Goal: Information Seeking & Learning: Learn about a topic

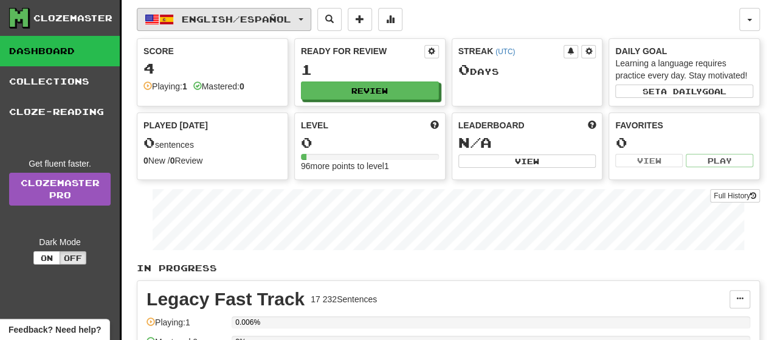
click at [303, 19] on span "button" at bounding box center [300, 19] width 5 height 2
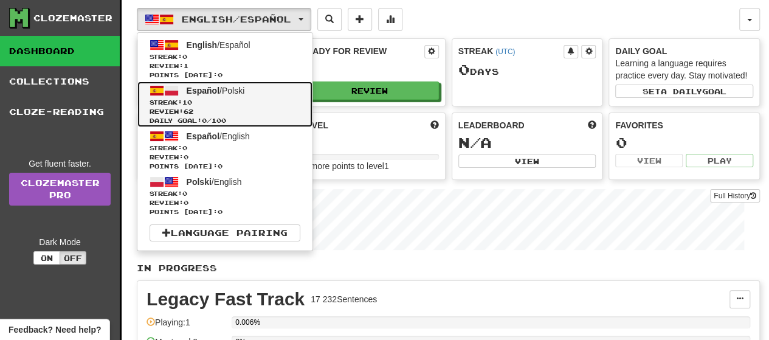
click at [213, 100] on span "Streak: 10" at bounding box center [225, 102] width 151 height 9
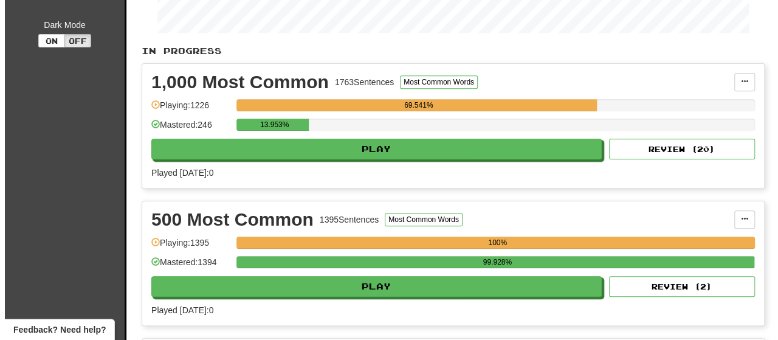
scroll to position [243, 0]
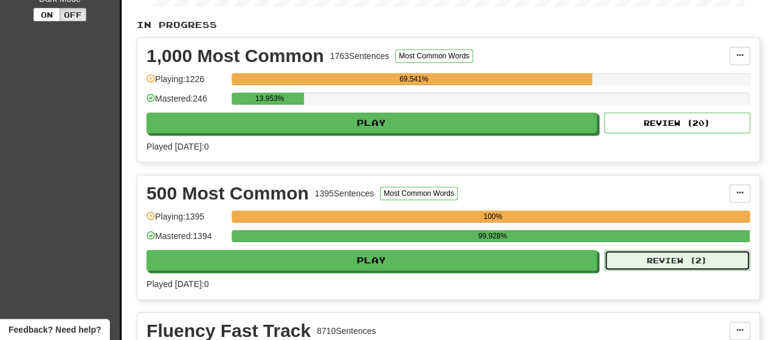
click at [675, 269] on button "Review ( 2 )" at bounding box center [677, 260] width 146 height 21
select select "**"
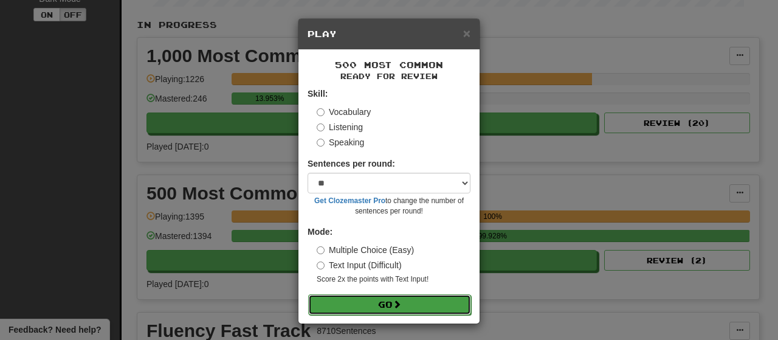
click at [429, 304] on button "Go" at bounding box center [389, 304] width 163 height 21
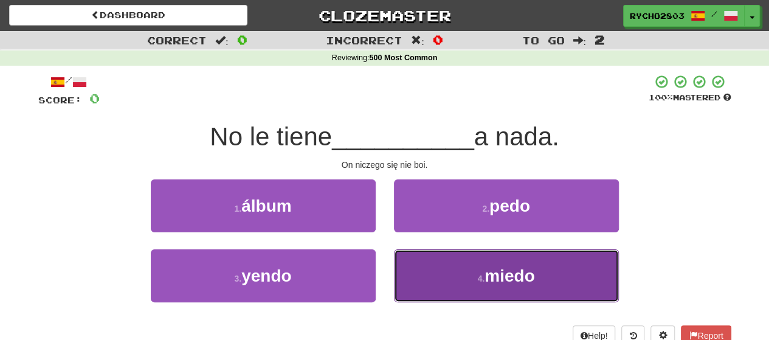
click at [574, 274] on button "4 . miedo" at bounding box center [506, 275] width 225 height 53
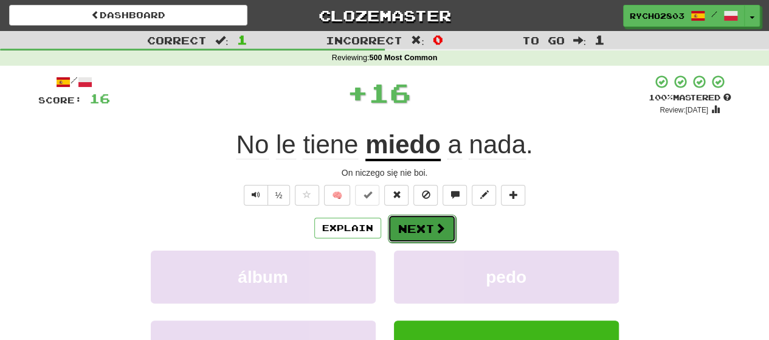
click at [441, 224] on span at bounding box center [440, 227] width 11 height 11
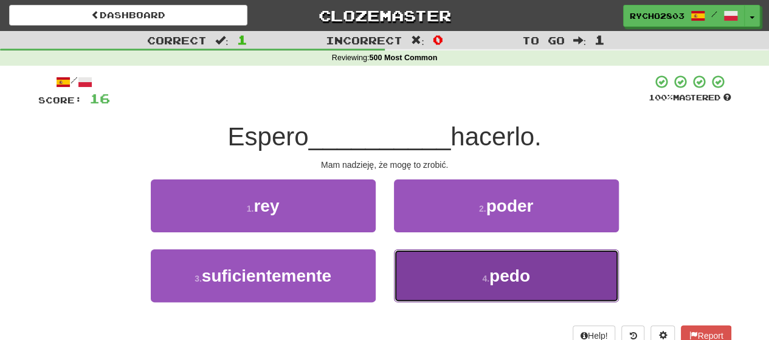
click at [536, 283] on button "4 . pedo" at bounding box center [506, 275] width 225 height 53
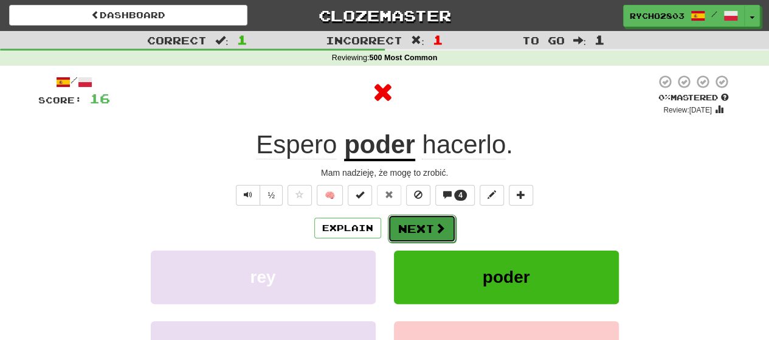
click at [416, 221] on button "Next" at bounding box center [422, 229] width 68 height 28
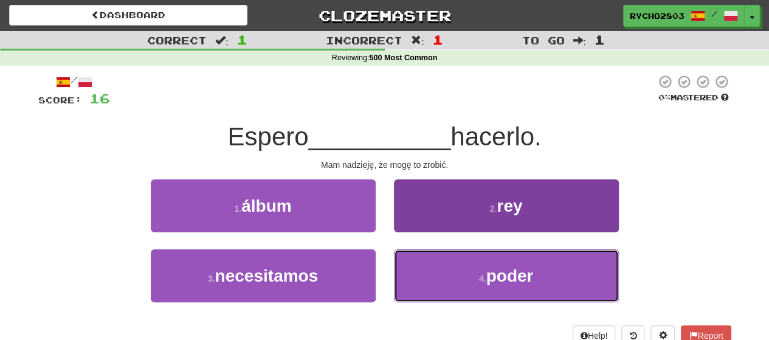
click at [526, 281] on span "poder" at bounding box center [509, 275] width 47 height 19
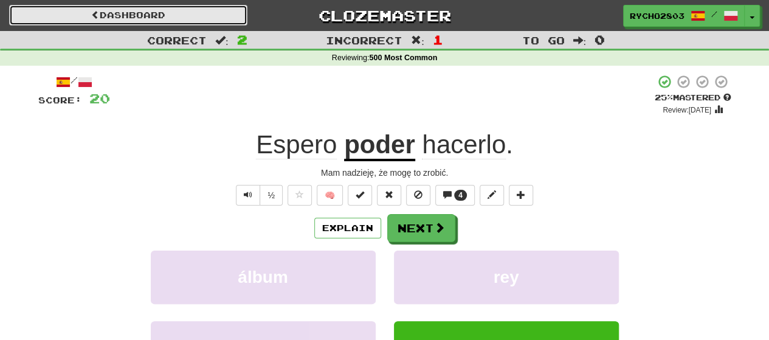
click at [100, 13] on link "Dashboard" at bounding box center [128, 15] width 238 height 21
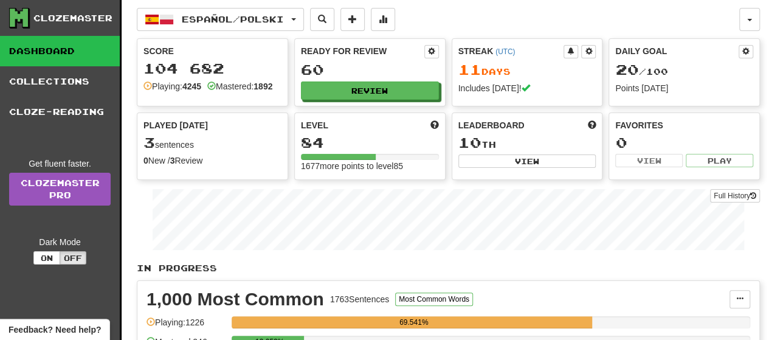
scroll to position [243, 0]
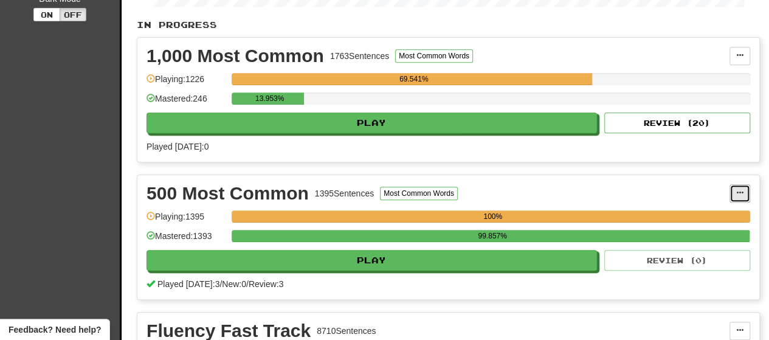
click at [744, 196] on button at bounding box center [739, 193] width 21 height 18
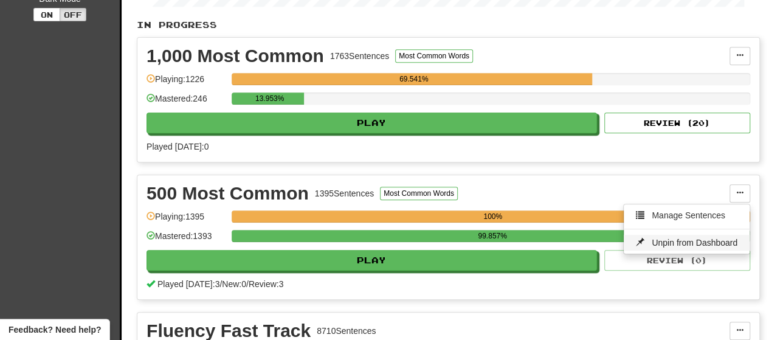
click at [675, 247] on span "Unpin from Dashboard" at bounding box center [695, 243] width 86 height 10
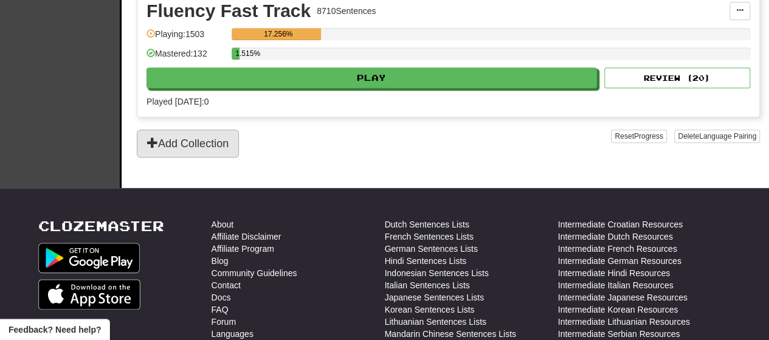
scroll to position [365, 0]
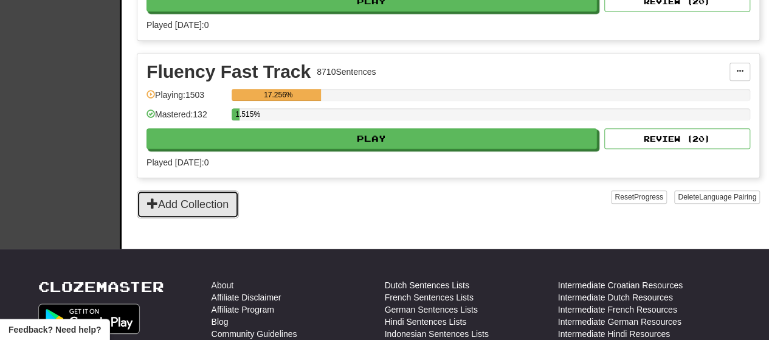
click at [199, 211] on button "Add Collection" at bounding box center [188, 204] width 102 height 28
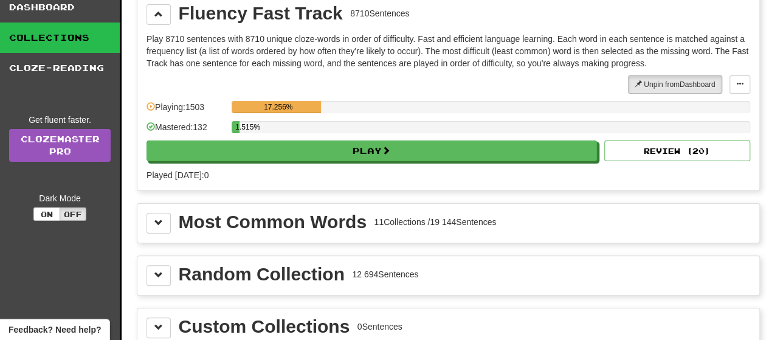
scroll to position [122, 0]
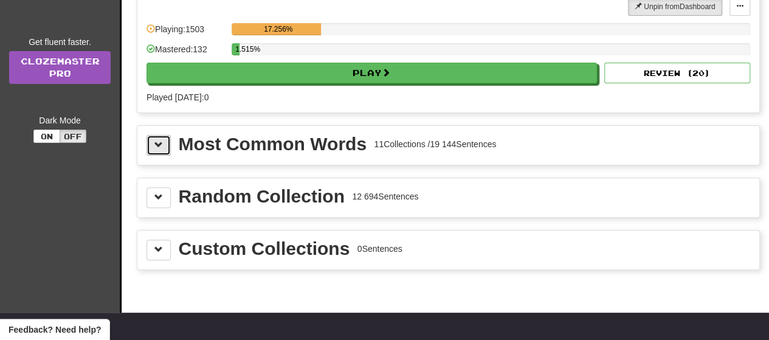
click at [160, 145] on span at bounding box center [158, 144] width 9 height 9
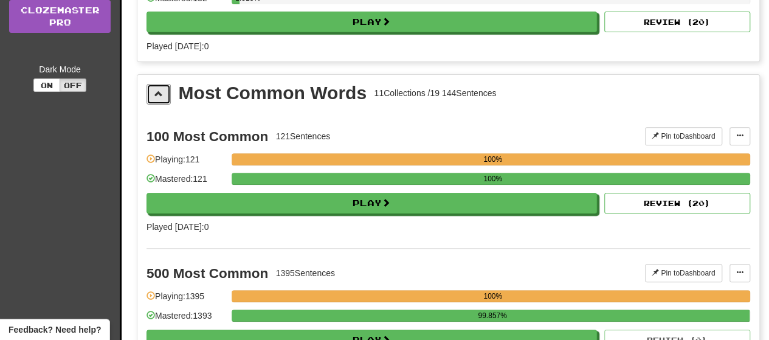
scroll to position [243, 0]
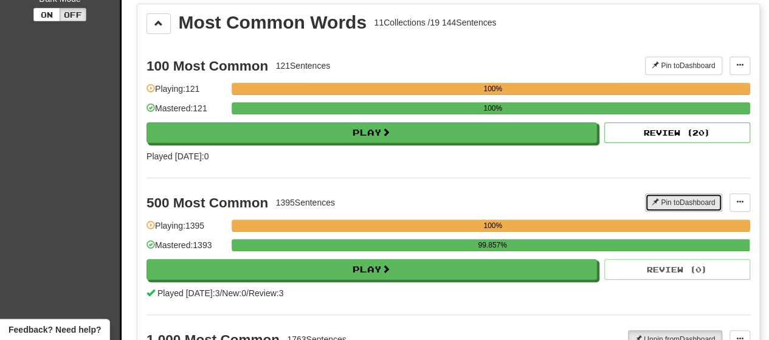
click at [683, 193] on button "Pin to Dashboard" at bounding box center [683, 202] width 77 height 18
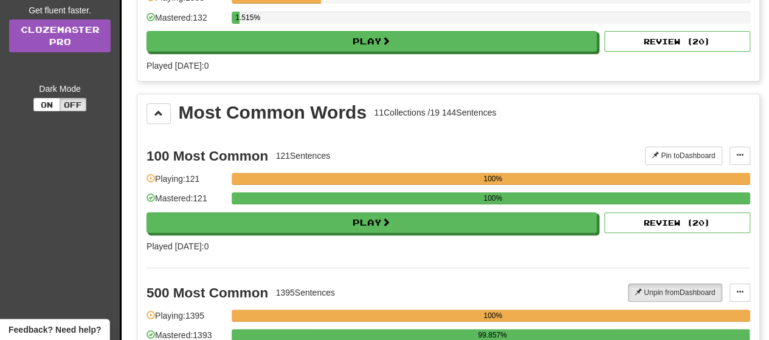
scroll to position [0, 0]
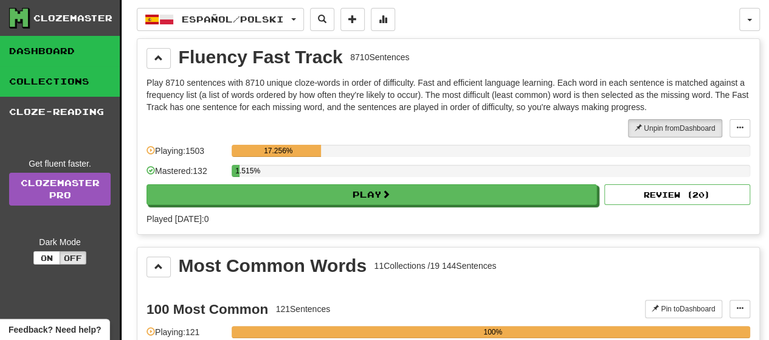
click at [46, 46] on link "Dashboard" at bounding box center [60, 51] width 120 height 30
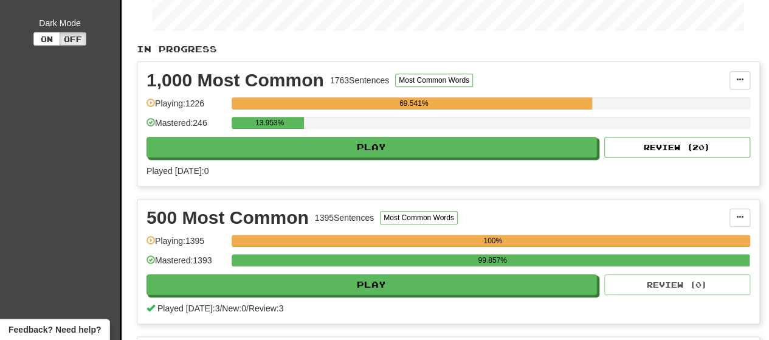
scroll to position [243, 0]
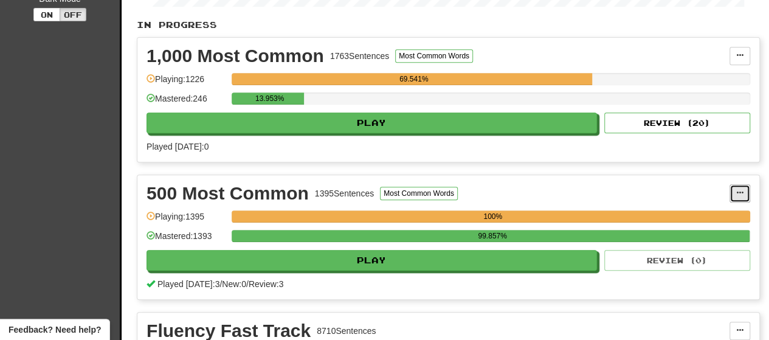
click at [743, 196] on span at bounding box center [739, 192] width 7 height 7
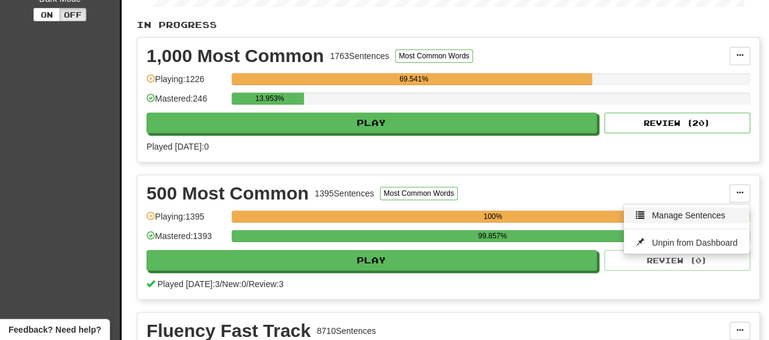
click at [709, 220] on span "Manage Sentences" at bounding box center [689, 215] width 74 height 10
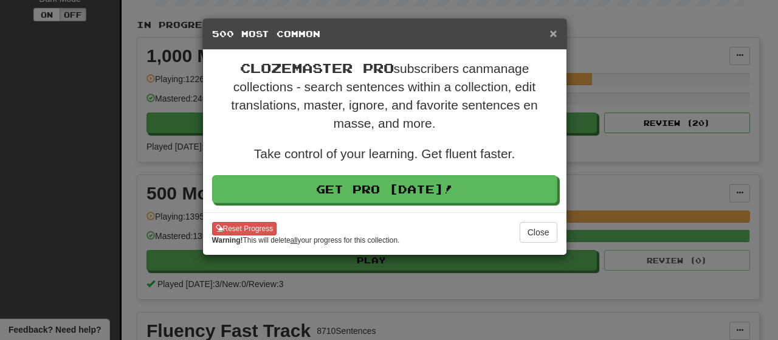
click at [550, 35] on span "×" at bounding box center [553, 33] width 7 height 14
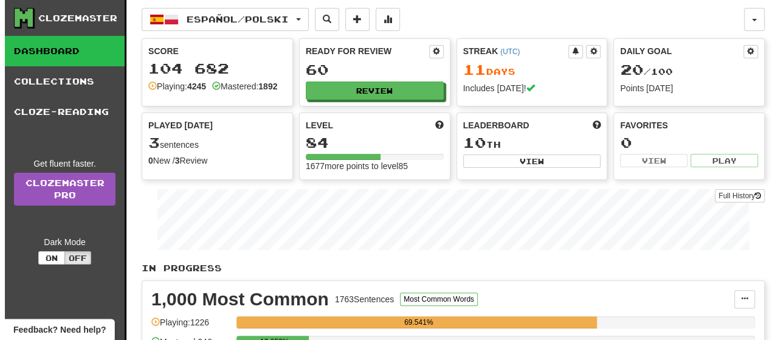
scroll to position [182, 0]
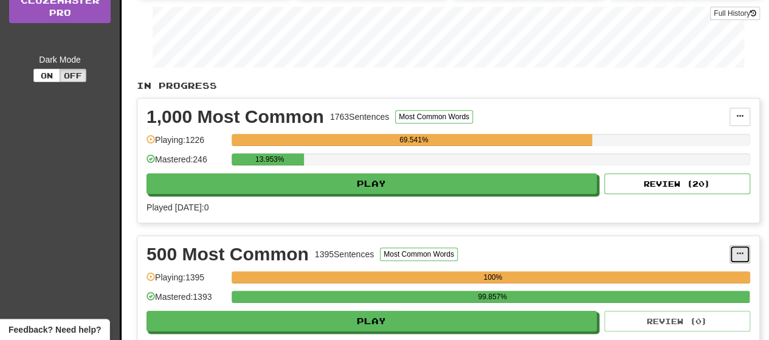
click at [743, 257] on span at bounding box center [739, 253] width 7 height 7
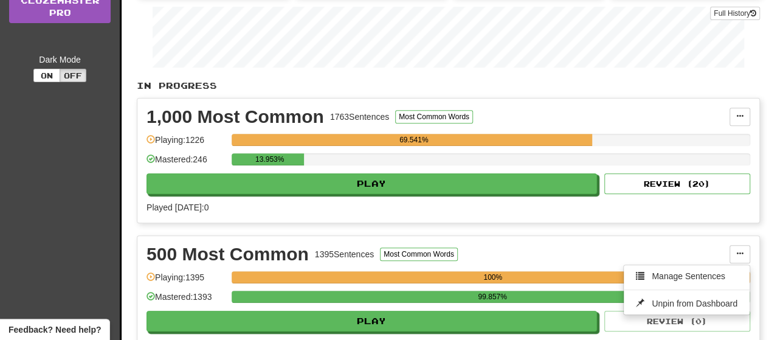
click at [717, 308] on span "Unpin from Dashboard" at bounding box center [695, 303] width 86 height 10
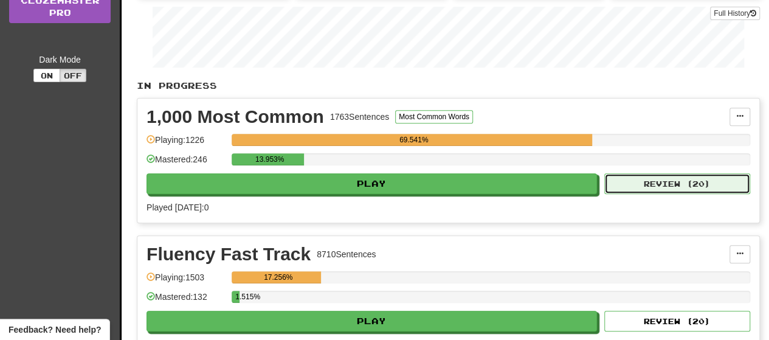
click at [664, 187] on button "Review ( 20 )" at bounding box center [677, 183] width 146 height 21
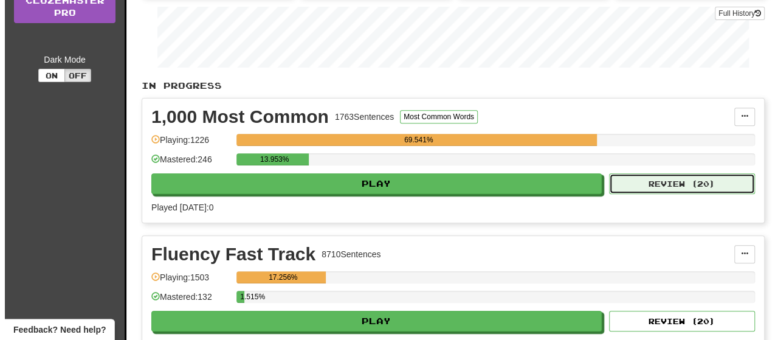
select select "**"
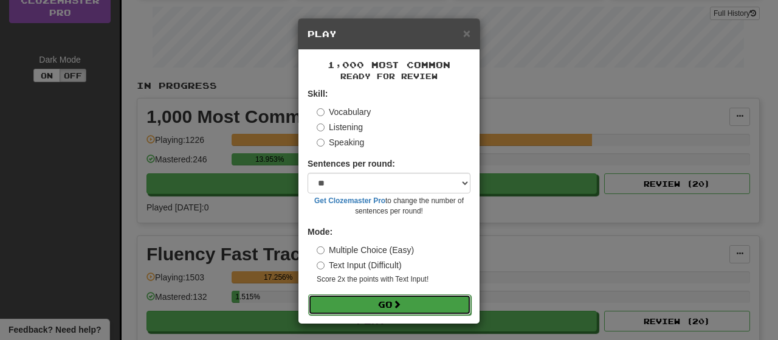
click at [436, 306] on button "Go" at bounding box center [389, 304] width 163 height 21
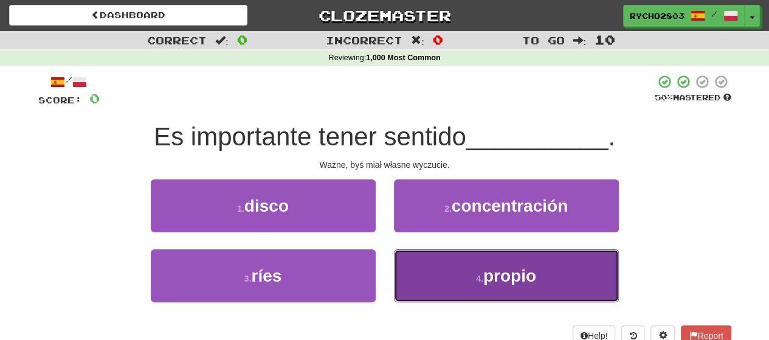
click at [502, 273] on span "propio" at bounding box center [509, 275] width 53 height 19
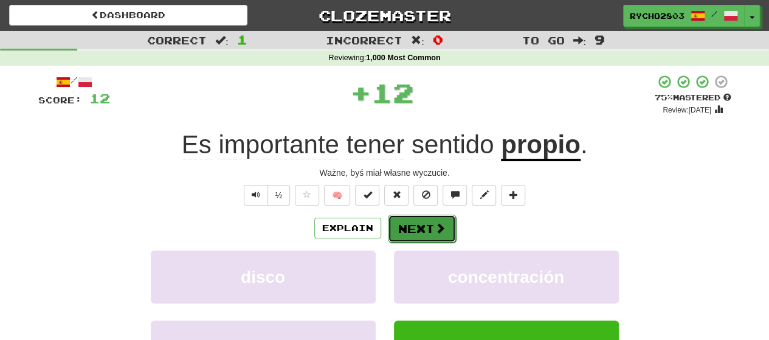
click at [423, 227] on button "Next" at bounding box center [422, 229] width 68 height 28
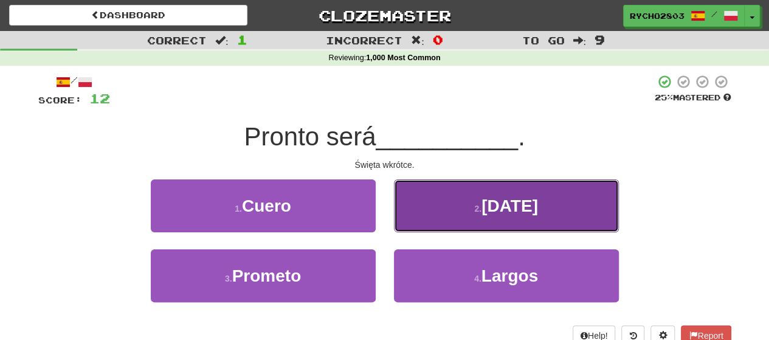
click at [551, 202] on button "2 . Navidad" at bounding box center [506, 205] width 225 height 53
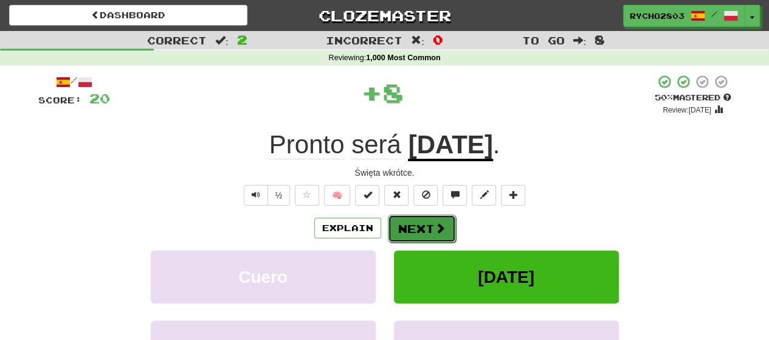
click at [423, 229] on button "Next" at bounding box center [422, 229] width 68 height 28
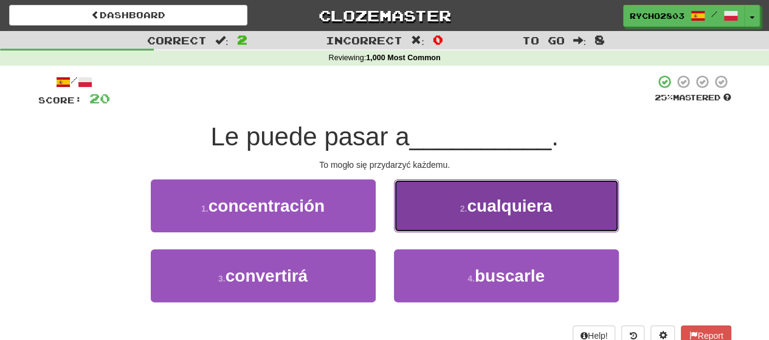
click at [490, 206] on span "cualquiera" at bounding box center [509, 205] width 85 height 19
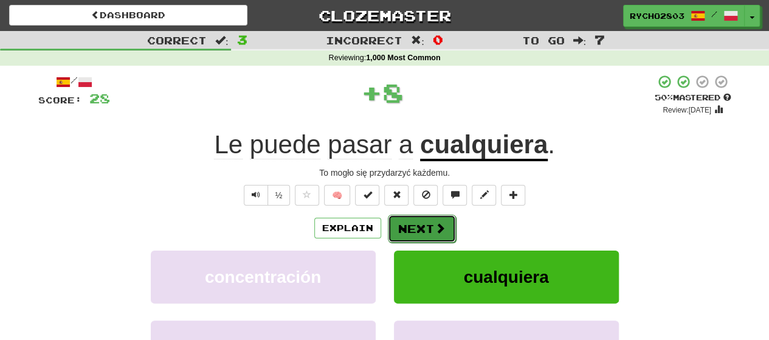
click at [416, 224] on button "Next" at bounding box center [422, 229] width 68 height 28
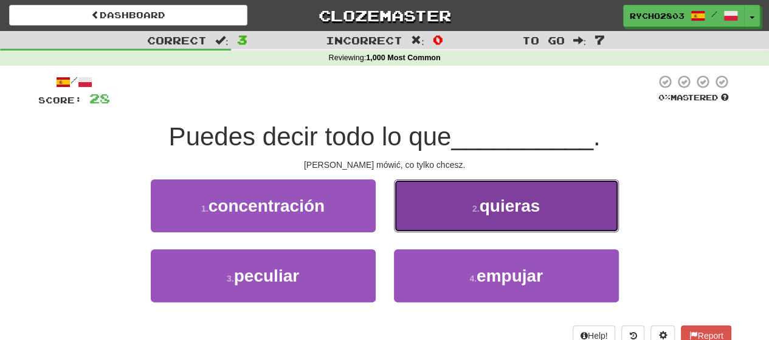
click at [567, 208] on button "2 . quieras" at bounding box center [506, 205] width 225 height 53
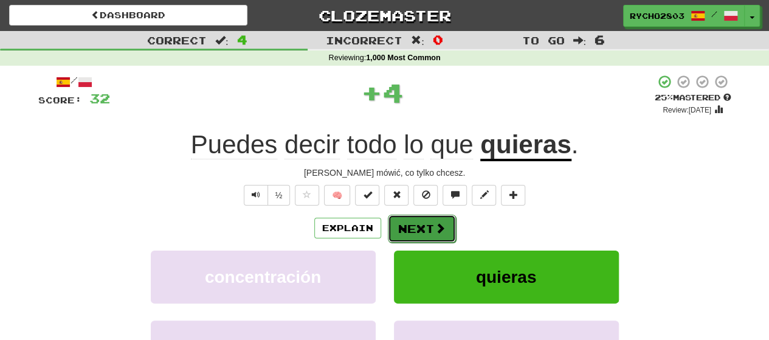
click at [437, 222] on span at bounding box center [440, 227] width 11 height 11
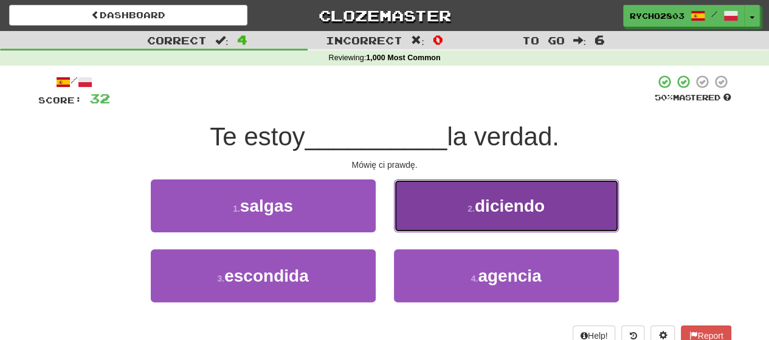
click at [540, 213] on span "diciendo" at bounding box center [510, 205] width 70 height 19
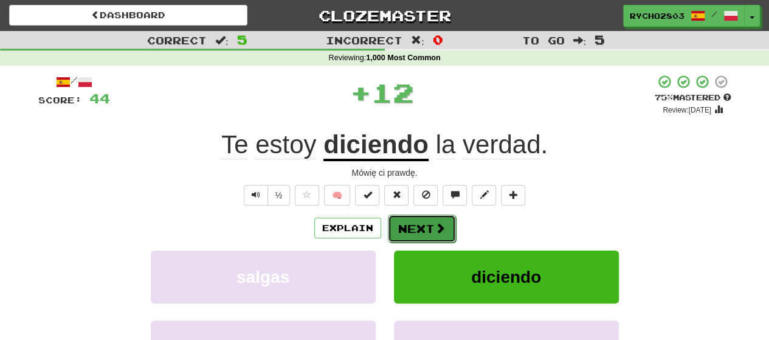
click at [418, 227] on button "Next" at bounding box center [422, 229] width 68 height 28
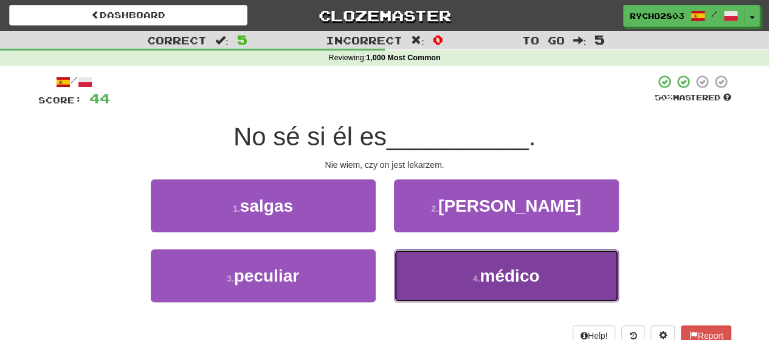
click at [533, 277] on span "médico" at bounding box center [510, 275] width 60 height 19
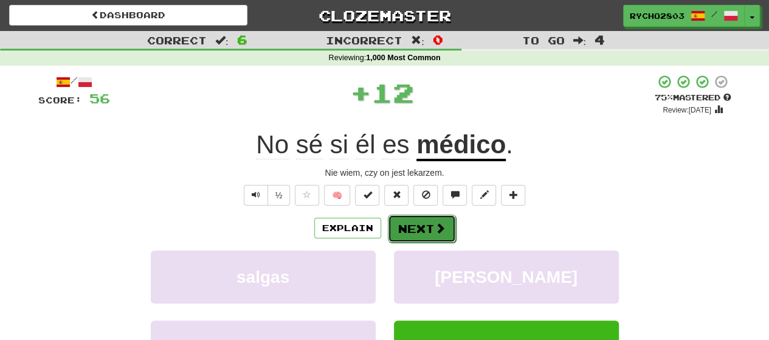
click at [443, 219] on button "Next" at bounding box center [422, 229] width 68 height 28
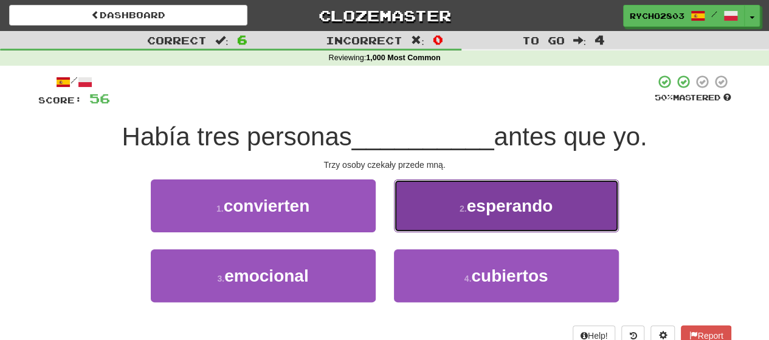
click at [542, 195] on button "2 . esperando" at bounding box center [506, 205] width 225 height 53
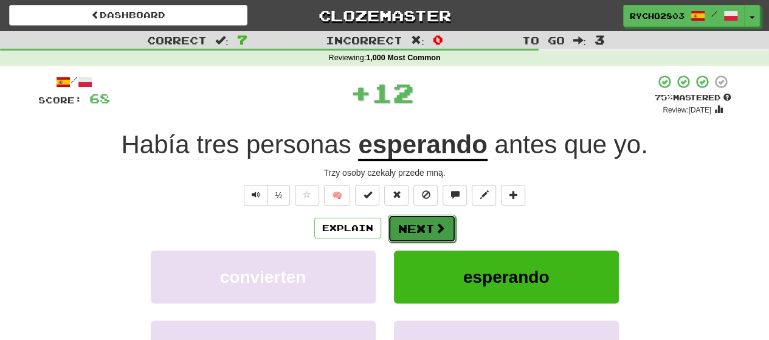
click at [427, 219] on button "Next" at bounding box center [422, 229] width 68 height 28
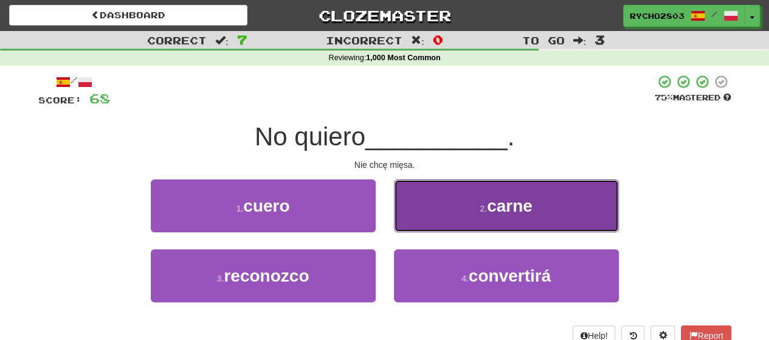
click at [559, 194] on button "2 . carne" at bounding box center [506, 205] width 225 height 53
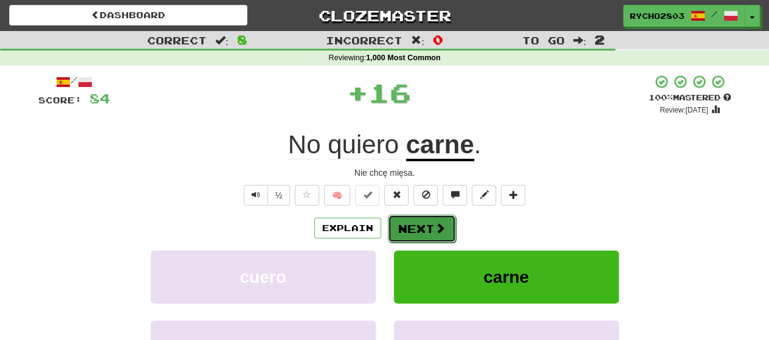
click at [411, 226] on button "Next" at bounding box center [422, 229] width 68 height 28
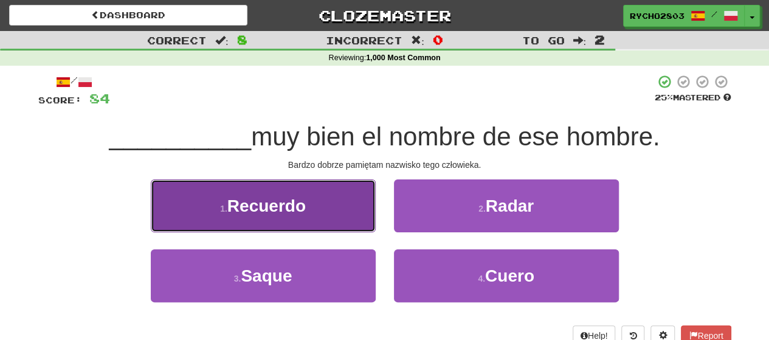
click at [315, 208] on button "1 . Recuerdo" at bounding box center [263, 205] width 225 height 53
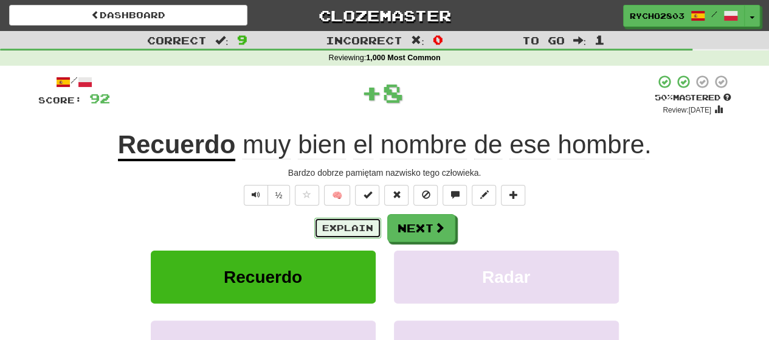
click at [362, 225] on button "Explain" at bounding box center [347, 228] width 67 height 21
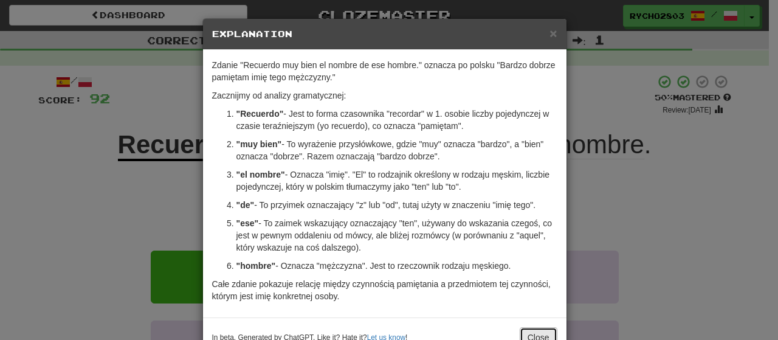
click at [542, 328] on button "Close" at bounding box center [539, 337] width 38 height 21
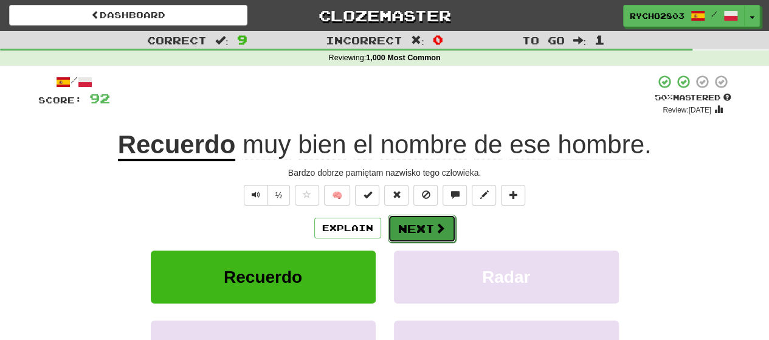
click at [413, 227] on button "Next" at bounding box center [422, 229] width 68 height 28
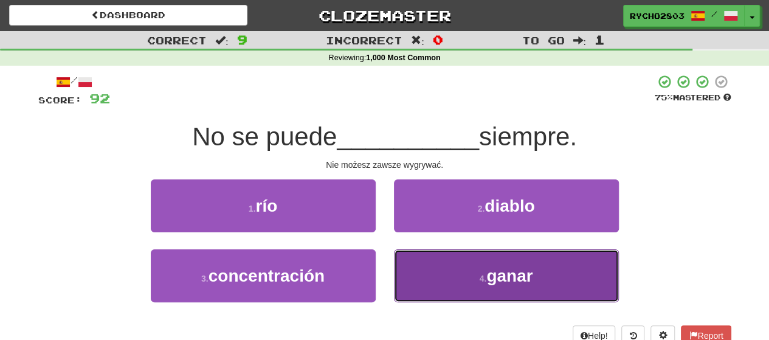
click at [486, 275] on small "4 ." at bounding box center [483, 279] width 7 height 10
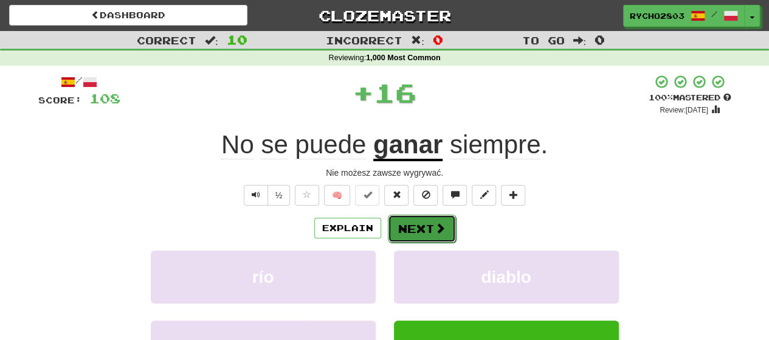
click at [416, 224] on button "Next" at bounding box center [422, 229] width 68 height 28
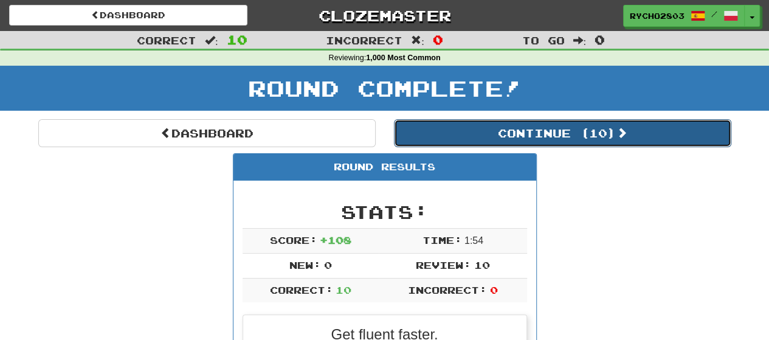
click at [559, 126] on button "Continue ( 10 )" at bounding box center [562, 133] width 337 height 28
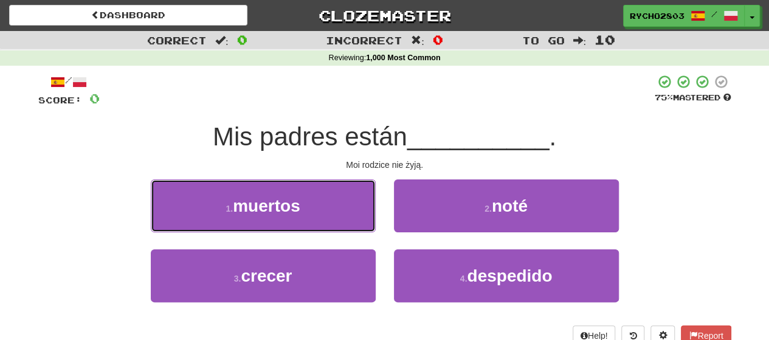
click at [226, 210] on small "1 ." at bounding box center [229, 209] width 7 height 10
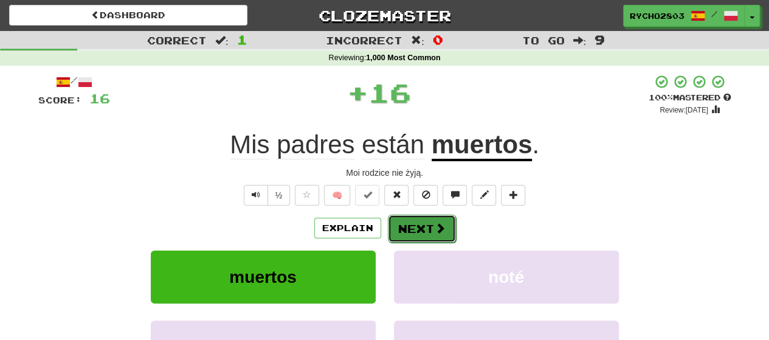
click at [417, 228] on button "Next" at bounding box center [422, 229] width 68 height 28
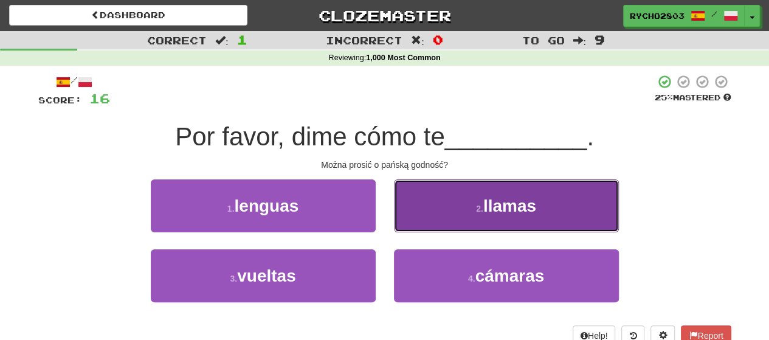
click at [515, 205] on span "llamas" at bounding box center [509, 205] width 53 height 19
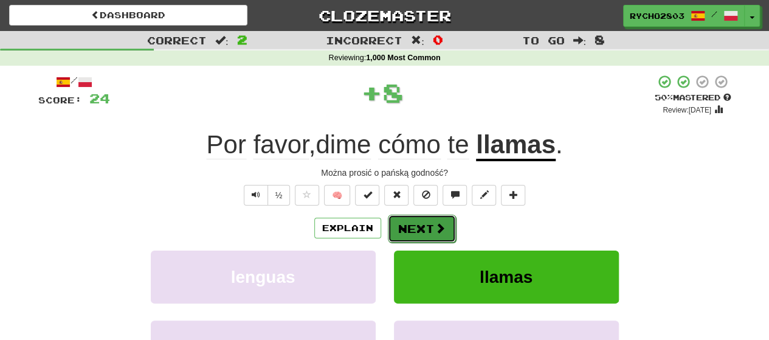
click at [432, 221] on button "Next" at bounding box center [422, 229] width 68 height 28
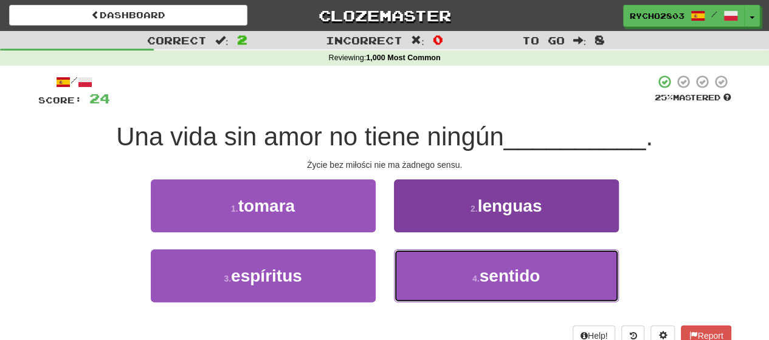
click at [573, 277] on button "4 . sentido" at bounding box center [506, 275] width 225 height 53
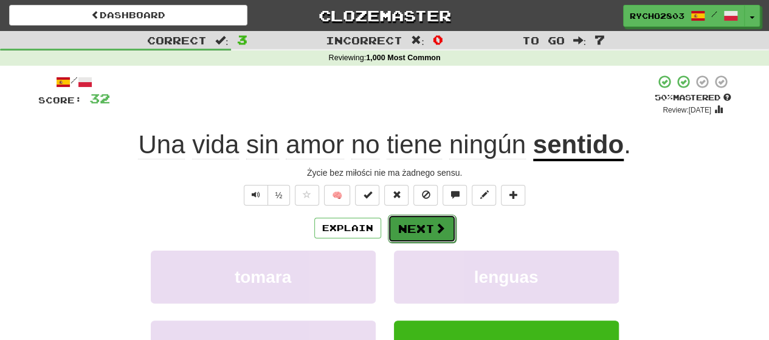
click at [427, 227] on button "Next" at bounding box center [422, 229] width 68 height 28
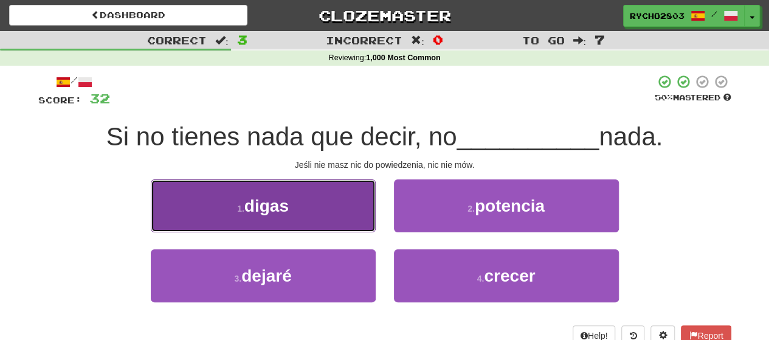
click at [309, 192] on button "1 . digas" at bounding box center [263, 205] width 225 height 53
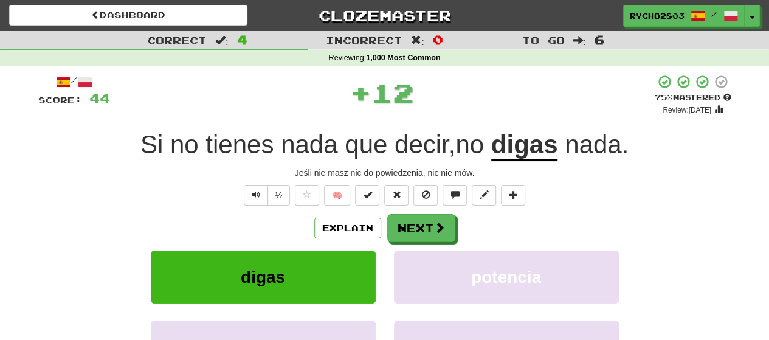
click at [419, 243] on div "Explain Next digas potencia dejaré crecer Learn more: digas potencia dejaré cre…" at bounding box center [384, 311] width 693 height 195
click at [430, 223] on button "Next" at bounding box center [422, 229] width 68 height 28
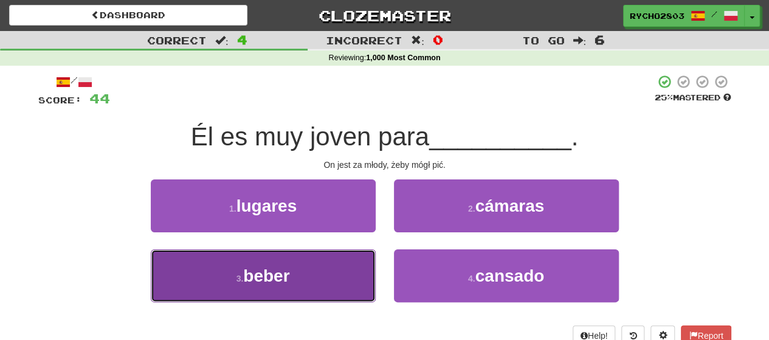
click at [351, 274] on button "3 . beber" at bounding box center [263, 275] width 225 height 53
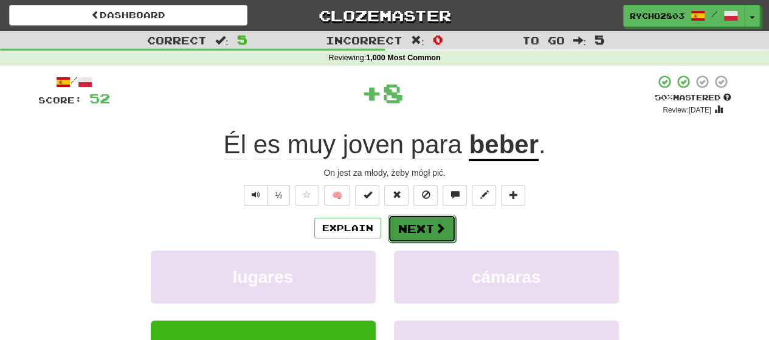
click at [448, 227] on button "Next" at bounding box center [422, 229] width 68 height 28
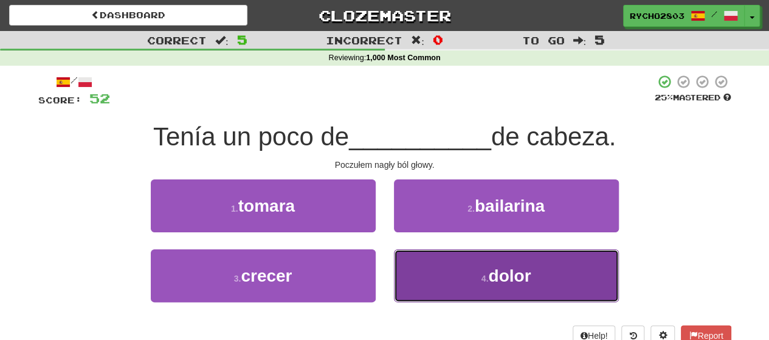
click at [556, 261] on button "4 . dolor" at bounding box center [506, 275] width 225 height 53
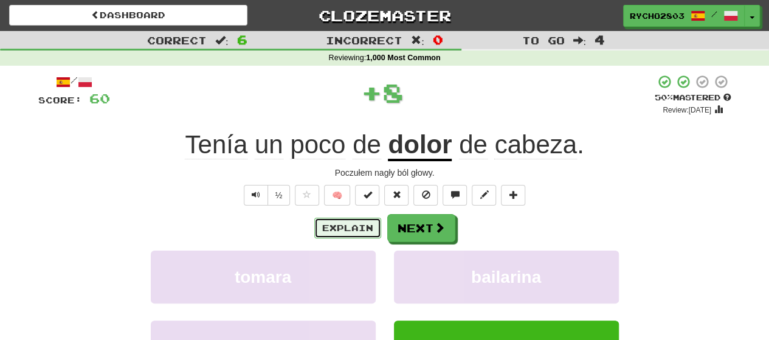
click at [334, 226] on button "Explain" at bounding box center [347, 228] width 67 height 21
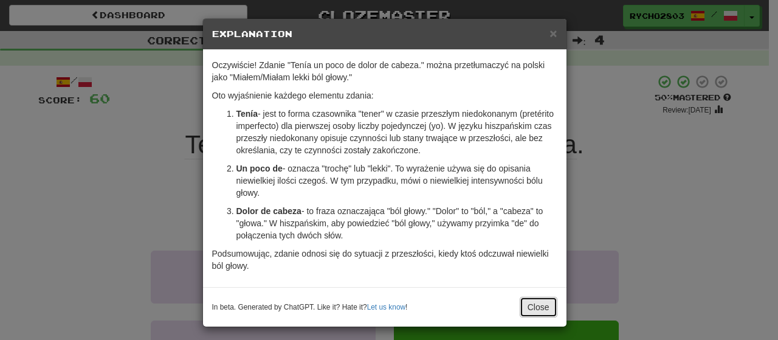
click at [537, 301] on button "Close" at bounding box center [539, 307] width 38 height 21
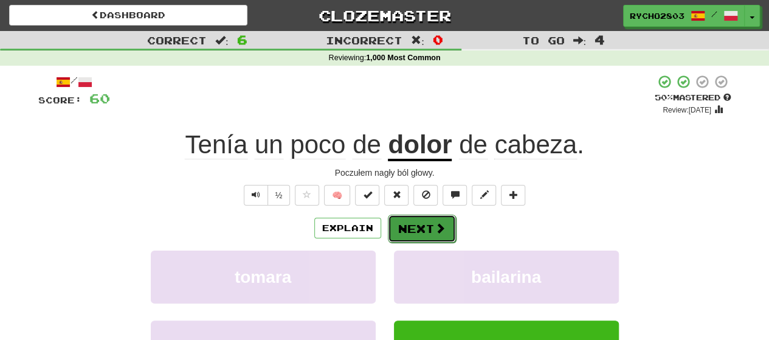
click at [419, 229] on button "Next" at bounding box center [422, 229] width 68 height 28
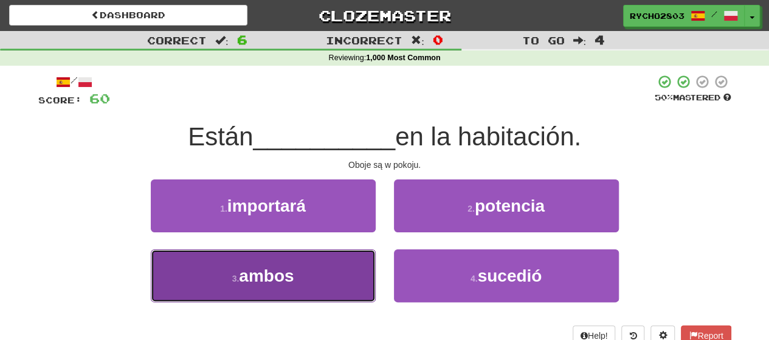
drag, startPoint x: 347, startPoint y: 285, endPoint x: 340, endPoint y: 284, distance: 7.3
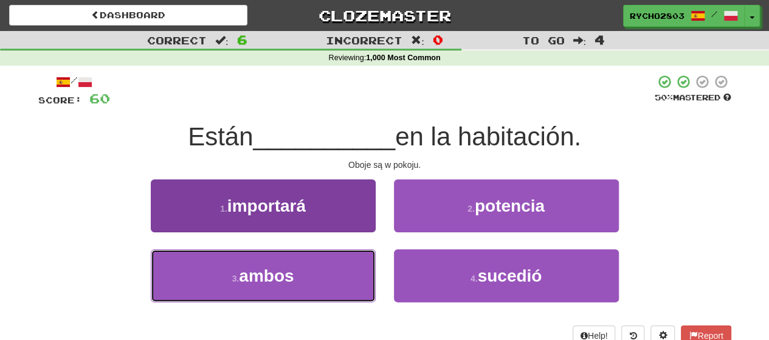
click at [346, 285] on button "3 . ambos" at bounding box center [263, 275] width 225 height 53
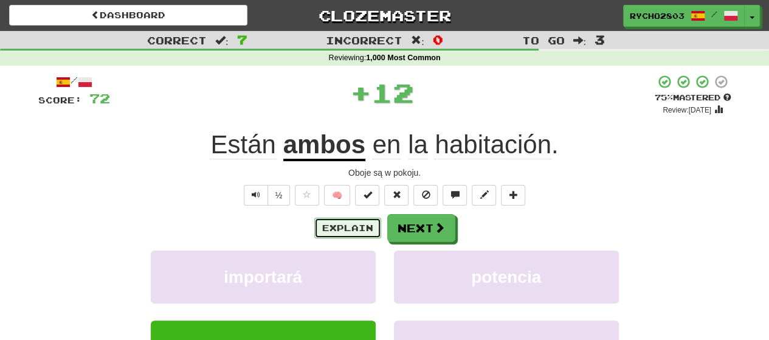
click at [351, 226] on button "Explain" at bounding box center [347, 228] width 67 height 21
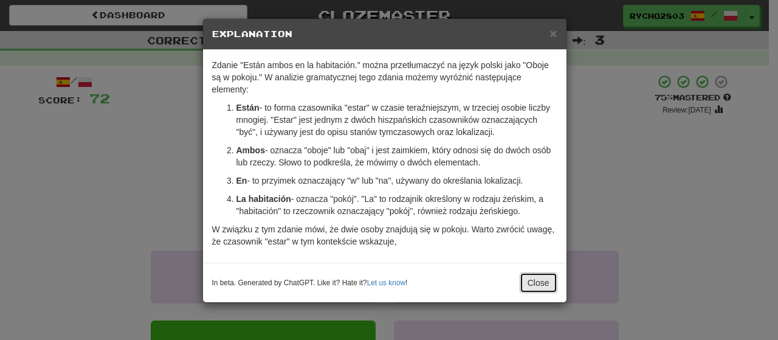
click at [541, 280] on button "Close" at bounding box center [539, 282] width 38 height 21
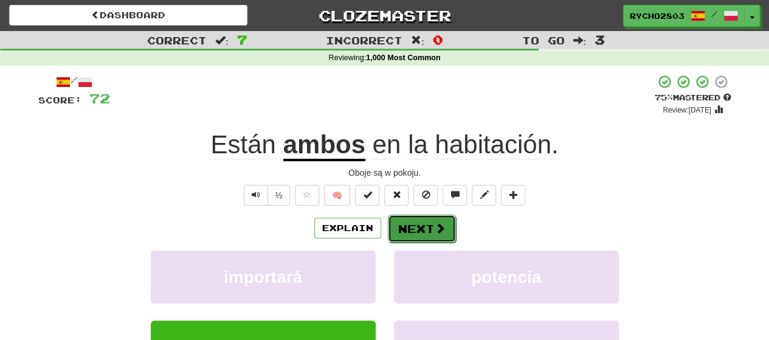
click at [413, 232] on button "Next" at bounding box center [422, 229] width 68 height 28
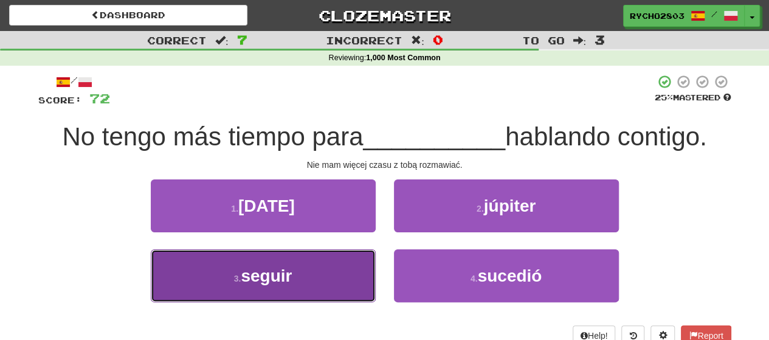
click at [359, 273] on button "3 . seguir" at bounding box center [263, 275] width 225 height 53
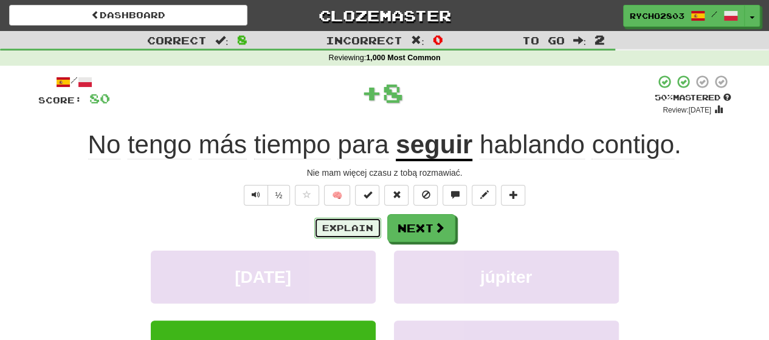
click at [347, 224] on button "Explain" at bounding box center [347, 228] width 67 height 21
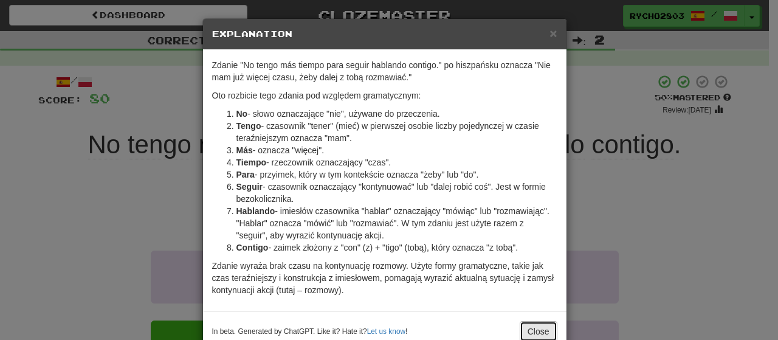
click at [543, 328] on button "Close" at bounding box center [539, 331] width 38 height 21
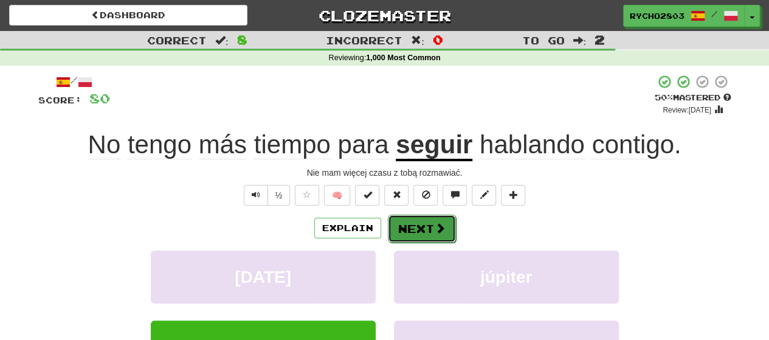
click at [416, 224] on button "Next" at bounding box center [422, 229] width 68 height 28
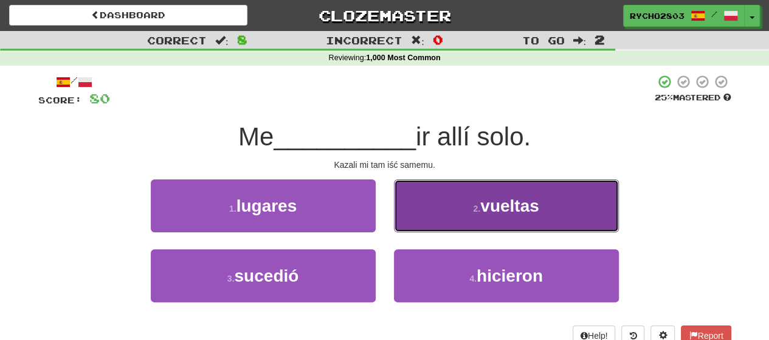
click at [562, 207] on button "2 . vueltas" at bounding box center [506, 205] width 225 height 53
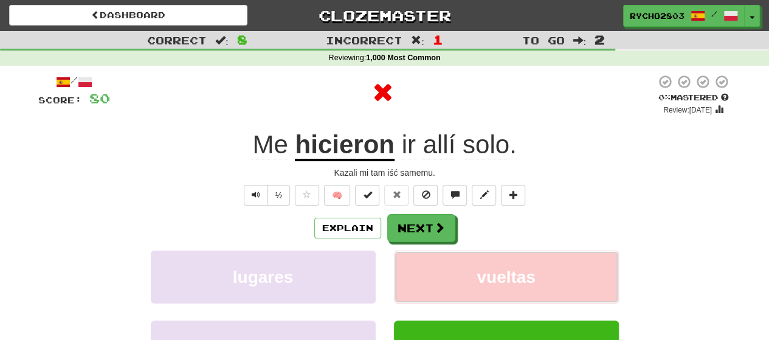
scroll to position [61, 0]
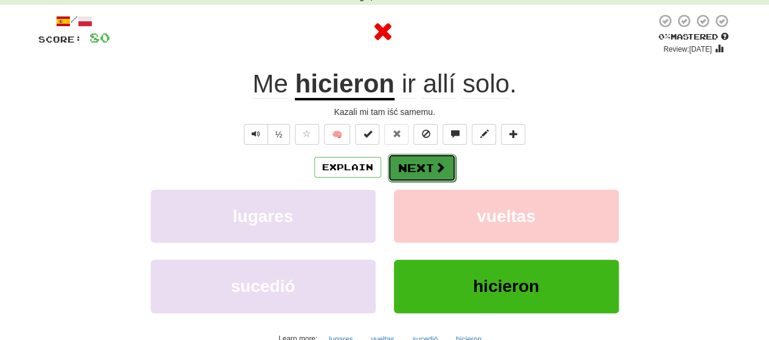
click at [422, 166] on button "Next" at bounding box center [422, 168] width 68 height 28
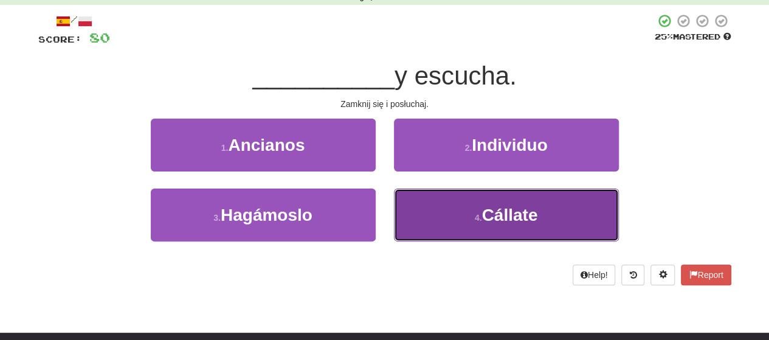
click at [540, 219] on button "4 . Cállate" at bounding box center [506, 214] width 225 height 53
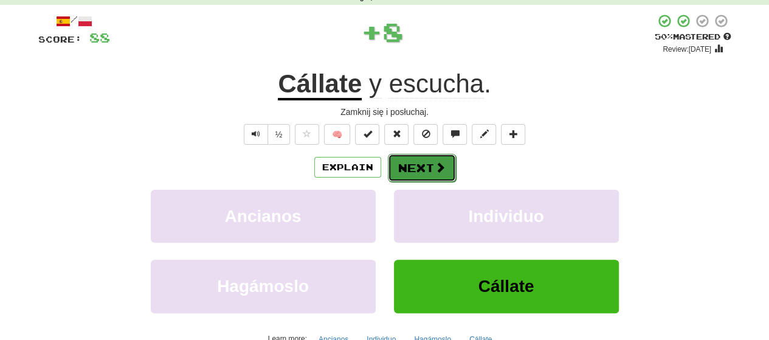
click at [420, 167] on button "Next" at bounding box center [422, 168] width 68 height 28
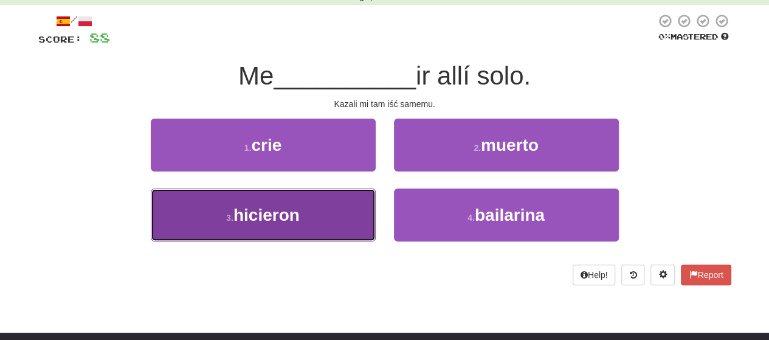
click at [282, 221] on span "hicieron" at bounding box center [266, 214] width 66 height 19
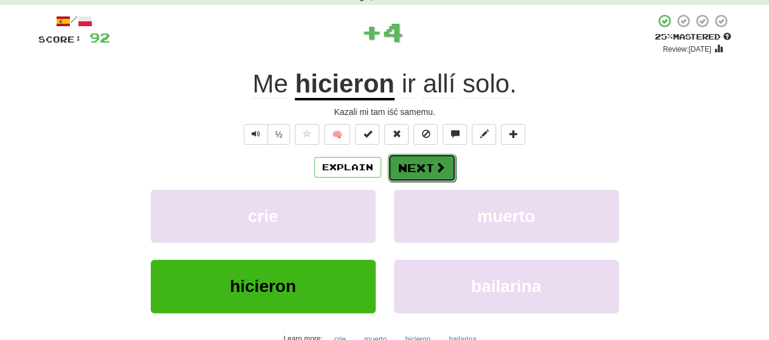
click at [421, 162] on button "Next" at bounding box center [422, 168] width 68 height 28
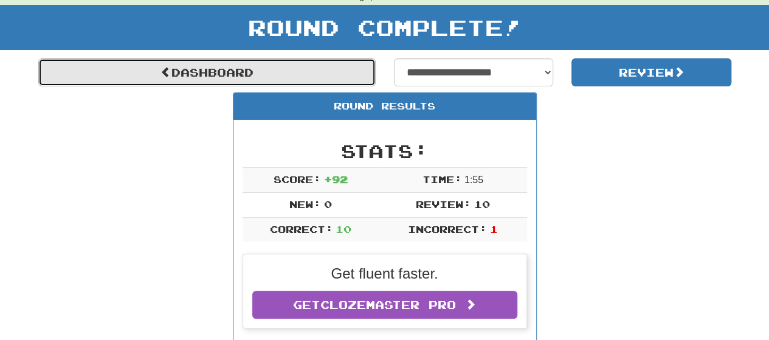
click at [247, 69] on link "Dashboard" at bounding box center [206, 72] width 337 height 28
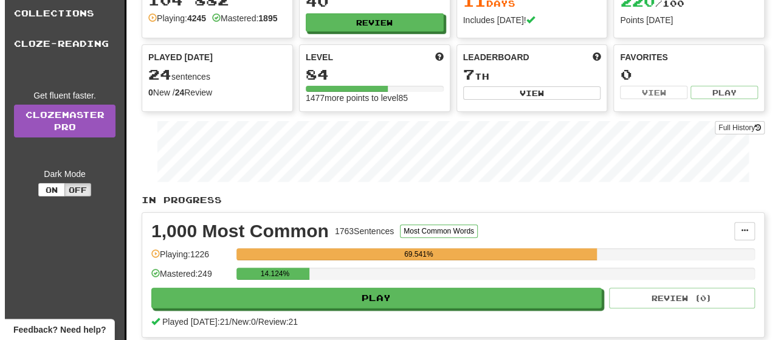
scroll to position [182, 0]
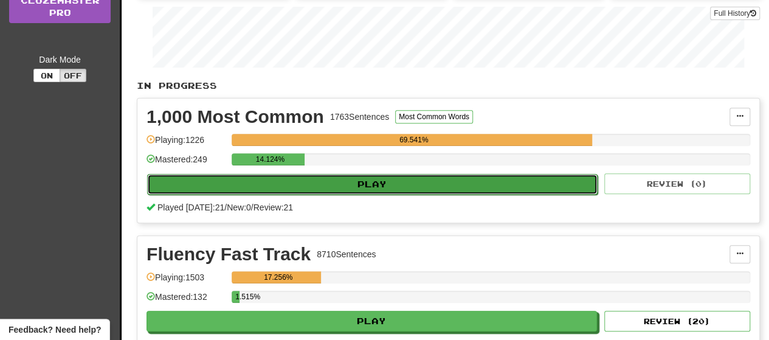
click at [448, 191] on button "Play" at bounding box center [372, 184] width 450 height 21
select select "**"
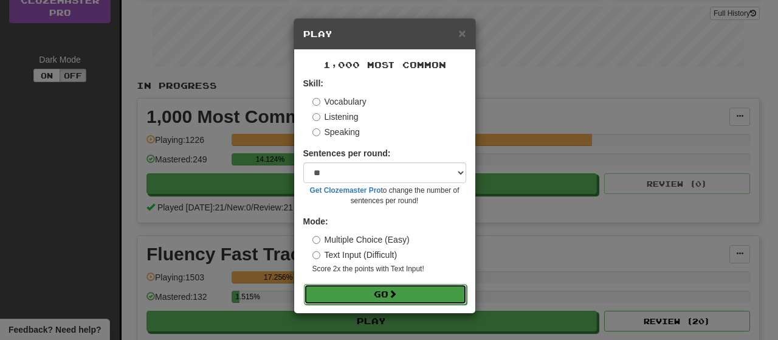
click at [424, 289] on button "Go" at bounding box center [385, 294] width 163 height 21
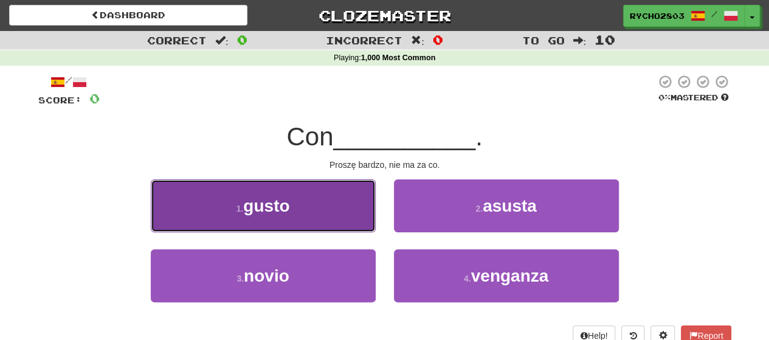
click at [276, 210] on span "gusto" at bounding box center [266, 205] width 46 height 19
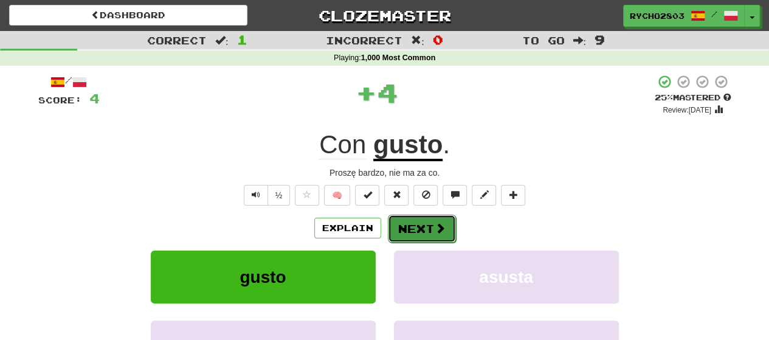
click at [415, 233] on button "Next" at bounding box center [422, 229] width 68 height 28
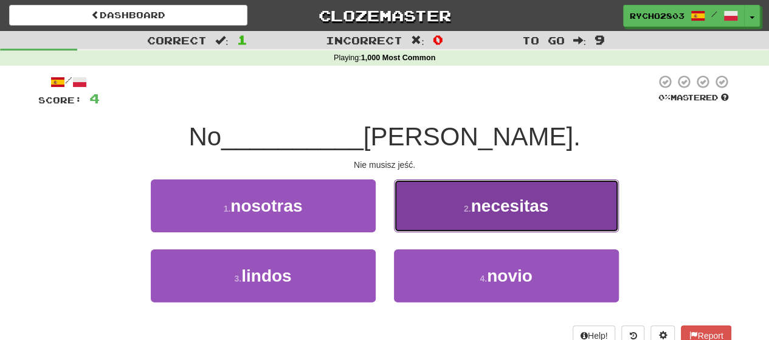
click at [560, 206] on button "2 . necesitas" at bounding box center [506, 205] width 225 height 53
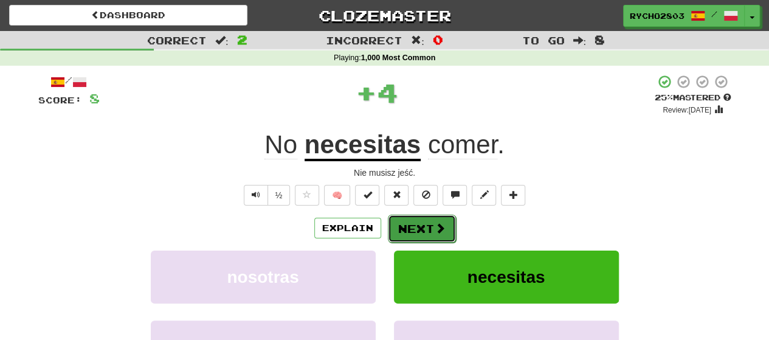
click at [411, 222] on button "Next" at bounding box center [422, 229] width 68 height 28
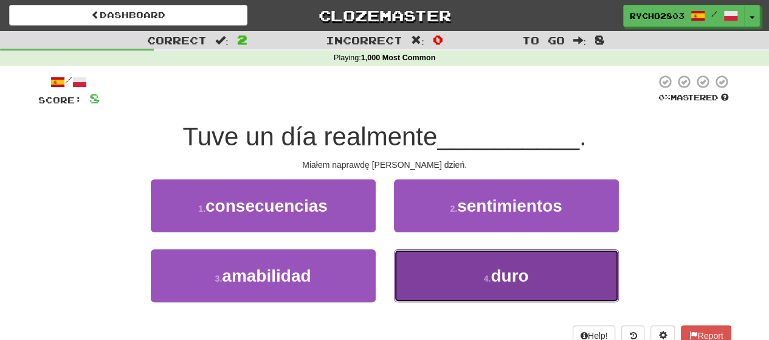
click at [553, 275] on button "4 . duro" at bounding box center [506, 275] width 225 height 53
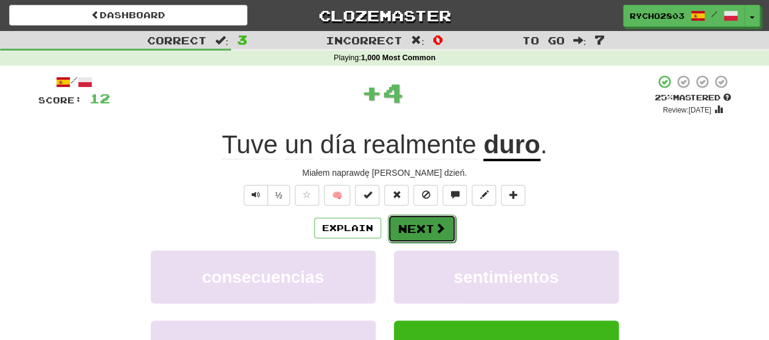
click at [435, 230] on span at bounding box center [440, 227] width 11 height 11
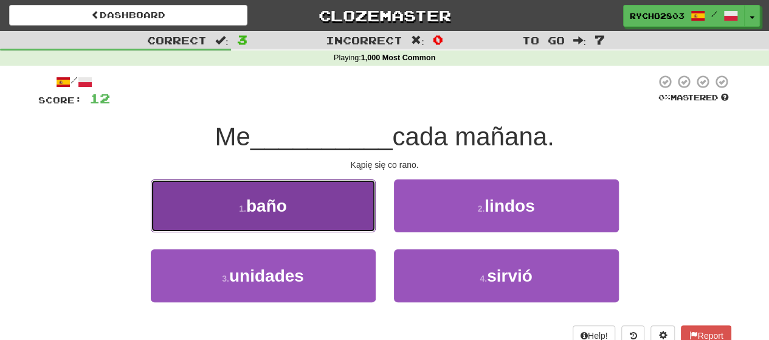
click at [242, 218] on button "1 . baño" at bounding box center [263, 205] width 225 height 53
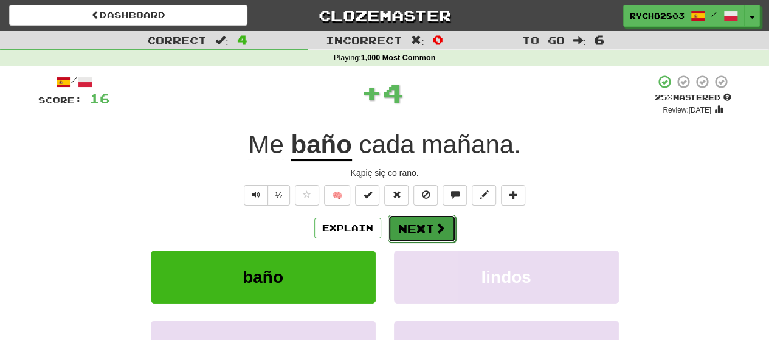
click at [432, 223] on button "Next" at bounding box center [422, 229] width 68 height 28
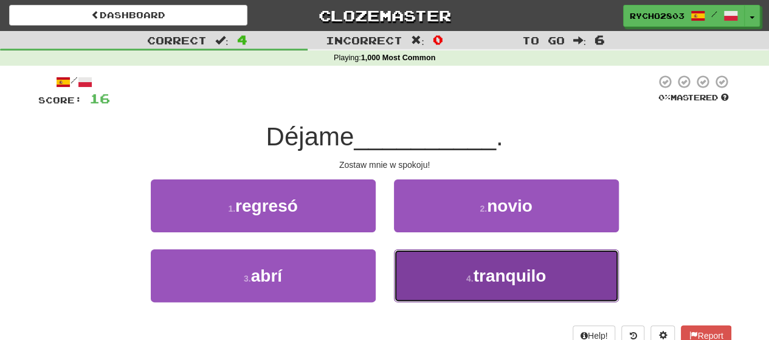
click at [547, 281] on button "4 . tranquilo" at bounding box center [506, 275] width 225 height 53
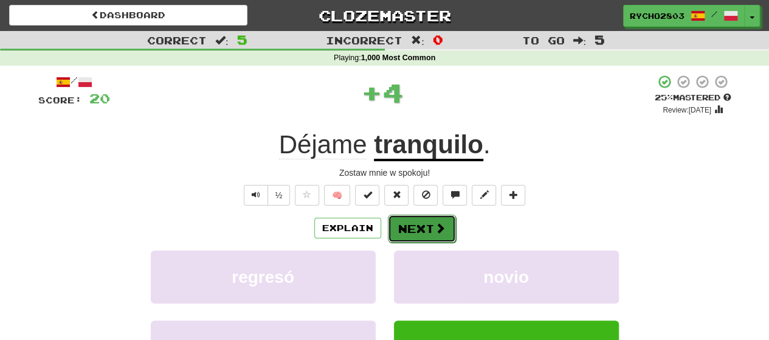
click at [441, 219] on button "Next" at bounding box center [422, 229] width 68 height 28
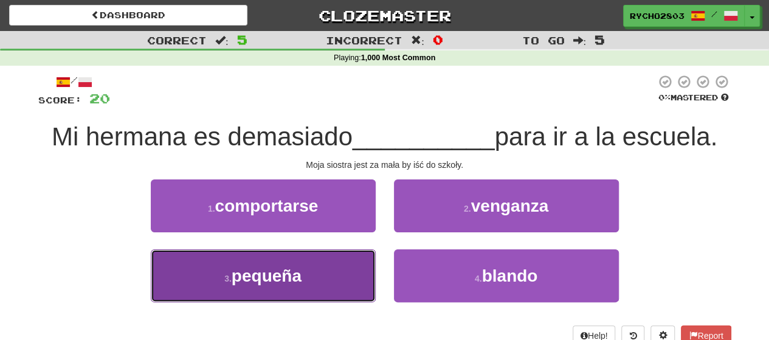
click at [249, 284] on span "pequeña" at bounding box center [267, 275] width 70 height 19
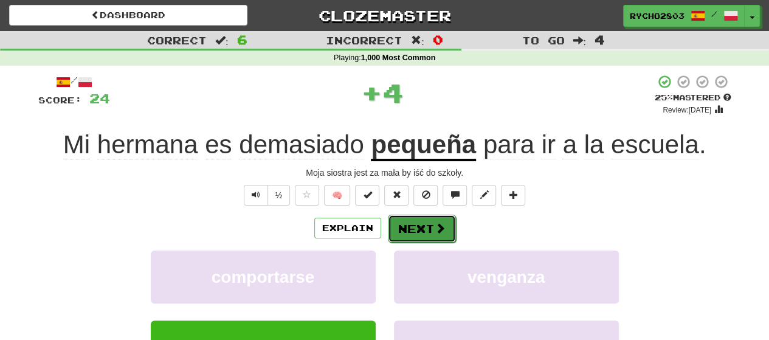
click at [422, 224] on button "Next" at bounding box center [422, 229] width 68 height 28
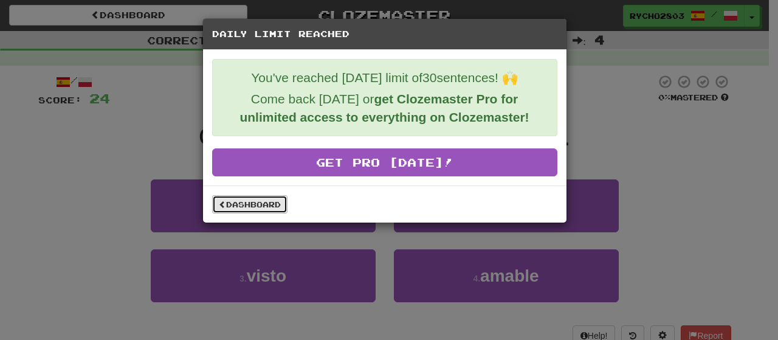
click at [250, 201] on link "Dashboard" at bounding box center [249, 204] width 75 height 18
